Goal: Transaction & Acquisition: Purchase product/service

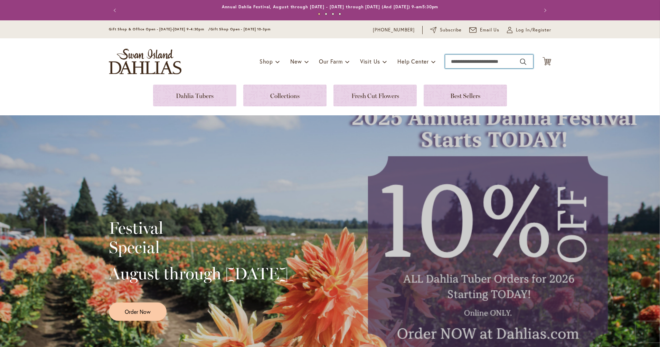
click at [472, 63] on input "Search" at bounding box center [489, 62] width 88 height 14
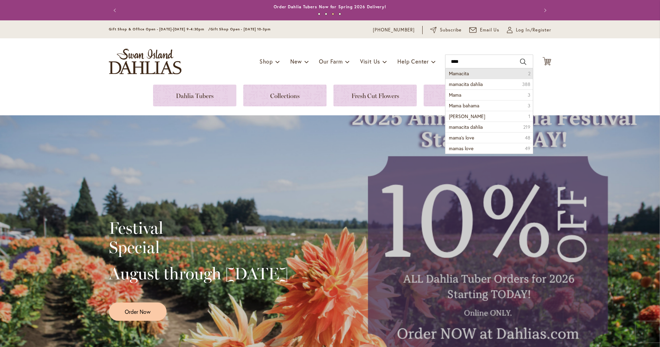
click at [459, 71] on span "Mamacita" at bounding box center [459, 73] width 20 height 7
type input "********"
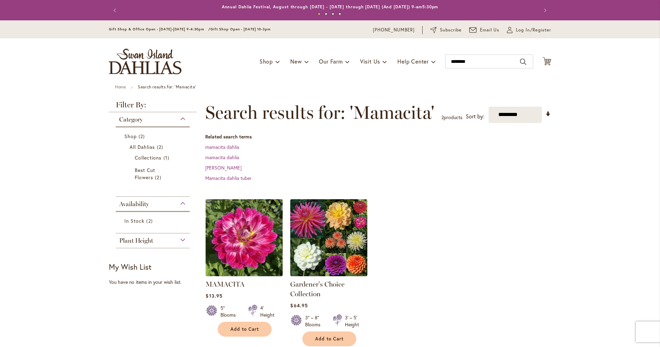
click at [247, 233] on img at bounding box center [244, 237] width 81 height 81
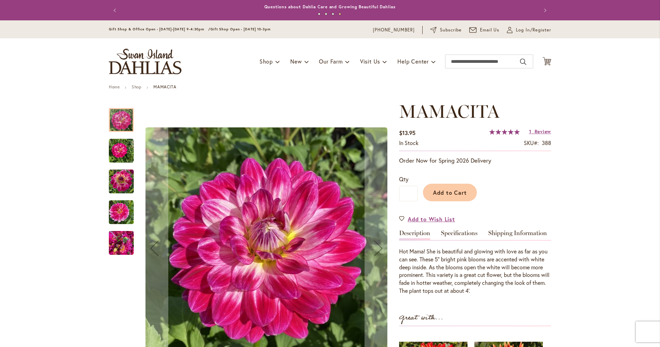
click at [128, 160] on img "Mamacita" at bounding box center [121, 151] width 25 height 33
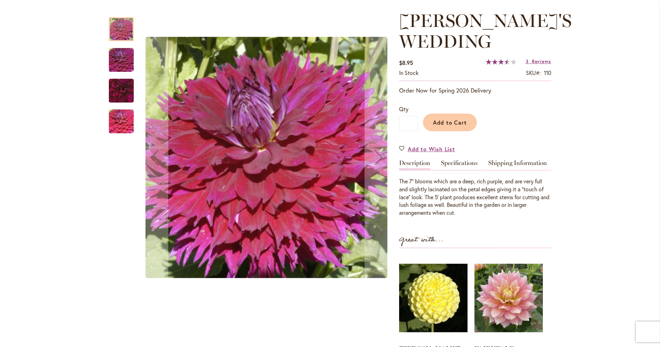
scroll to position [91, 0]
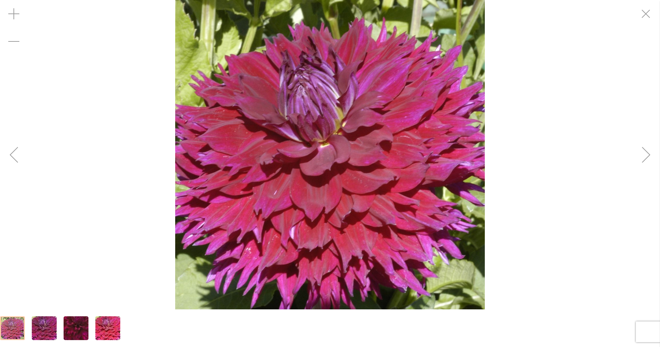
click at [650, 156] on div "Next" at bounding box center [647, 155] width 28 height 28
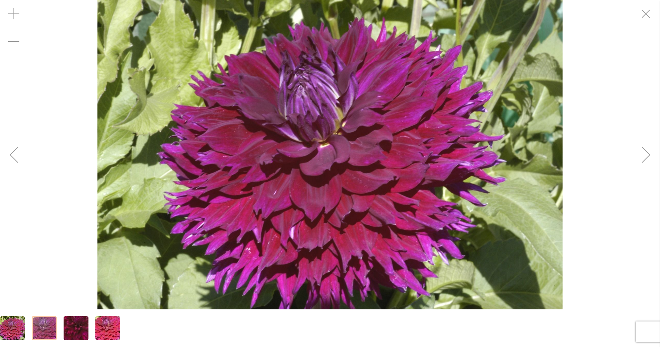
click at [650, 156] on div "Next" at bounding box center [647, 155] width 28 height 28
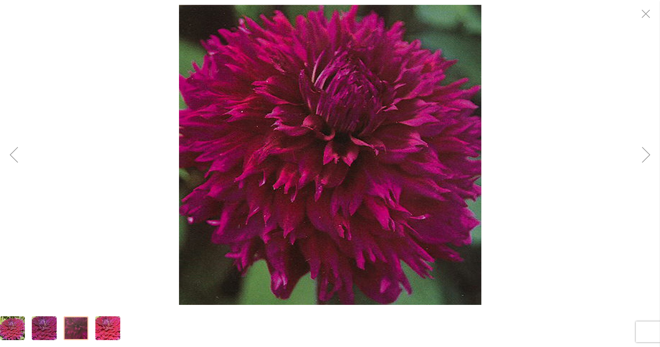
click at [650, 156] on div "Next" at bounding box center [647, 155] width 28 height 28
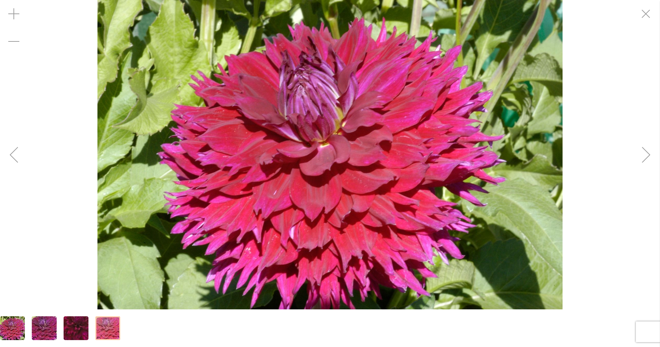
click at [650, 156] on div "Next" at bounding box center [647, 155] width 28 height 28
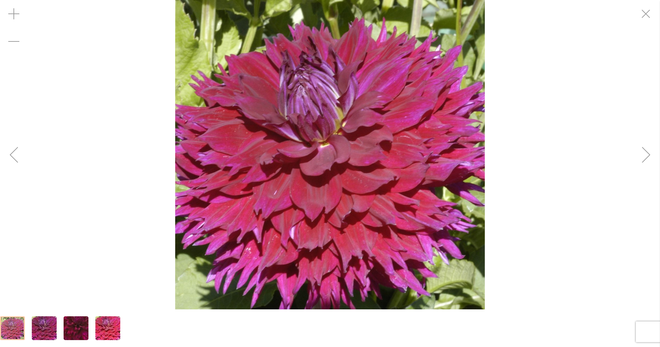
click at [650, 156] on div "Next" at bounding box center [647, 155] width 28 height 28
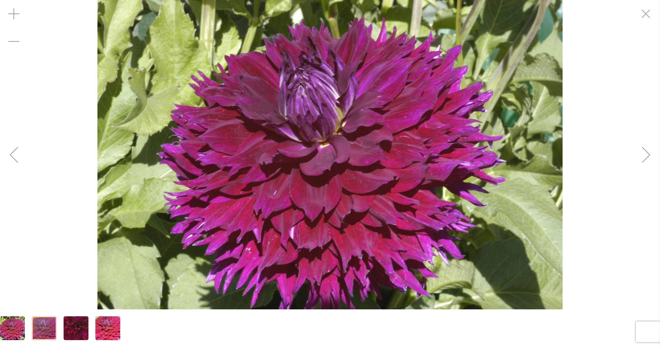
click at [650, 156] on div "Next" at bounding box center [647, 155] width 28 height 28
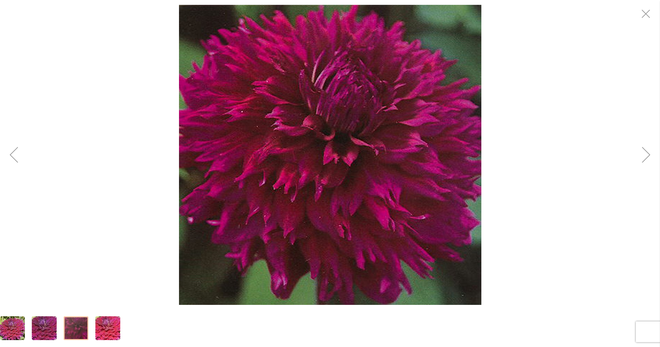
click at [650, 156] on div "Next" at bounding box center [647, 155] width 28 height 28
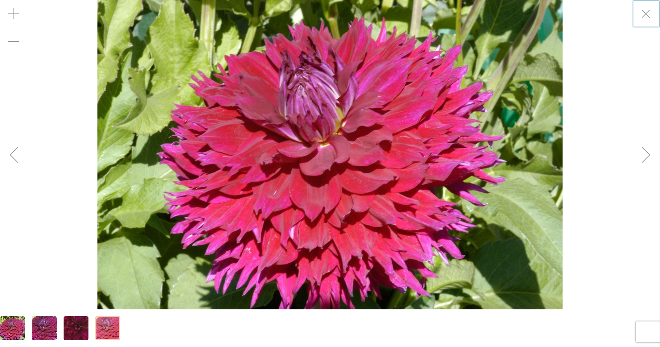
click at [647, 153] on div "Next" at bounding box center [647, 155] width 28 height 28
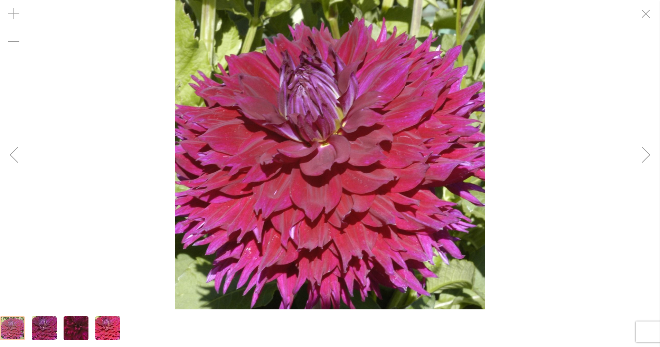
click at [647, 153] on div "Next" at bounding box center [647, 155] width 28 height 28
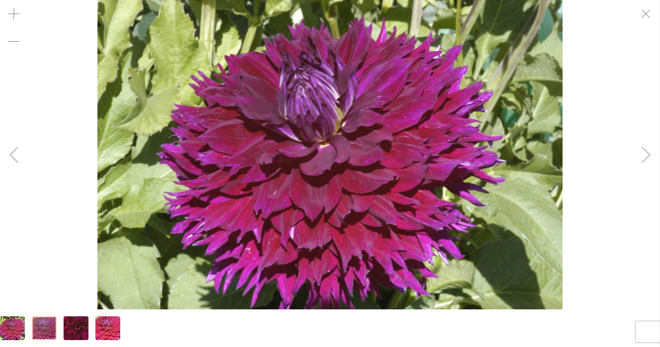
click at [647, 153] on div "Next" at bounding box center [647, 155] width 28 height 28
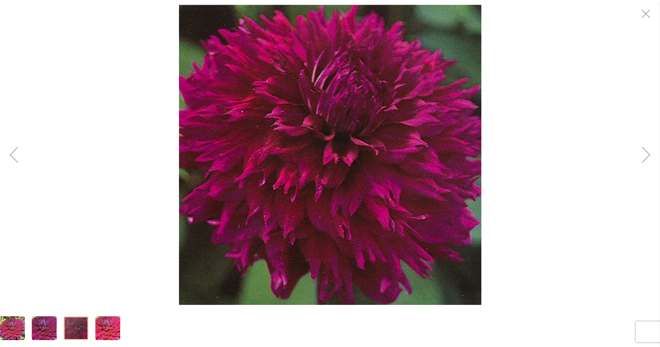
click at [647, 153] on div "Next" at bounding box center [647, 155] width 28 height 28
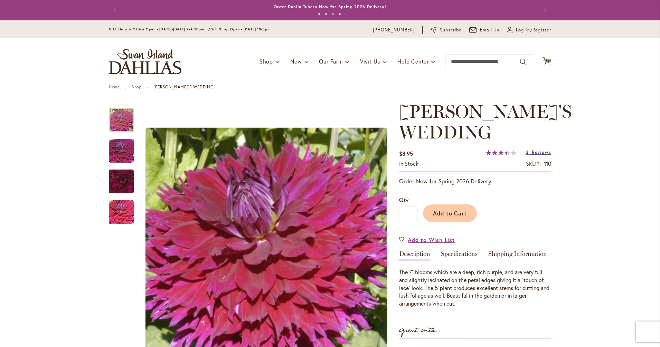
click at [535, 151] on span "Reviews" at bounding box center [541, 152] width 19 height 7
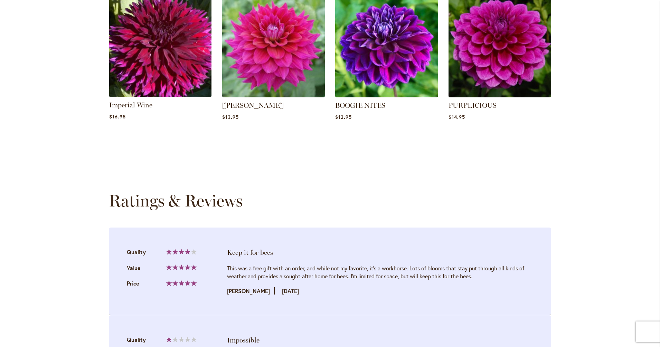
scroll to position [555, 0]
